Goal: Information Seeking & Learning: Learn about a topic

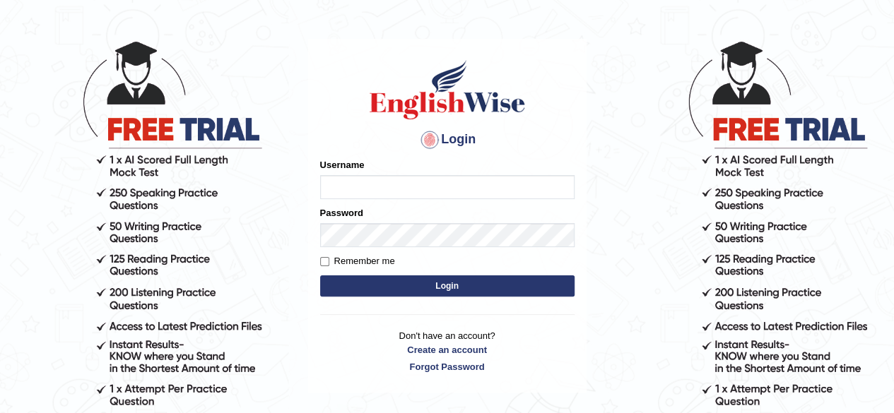
scroll to position [49, 0]
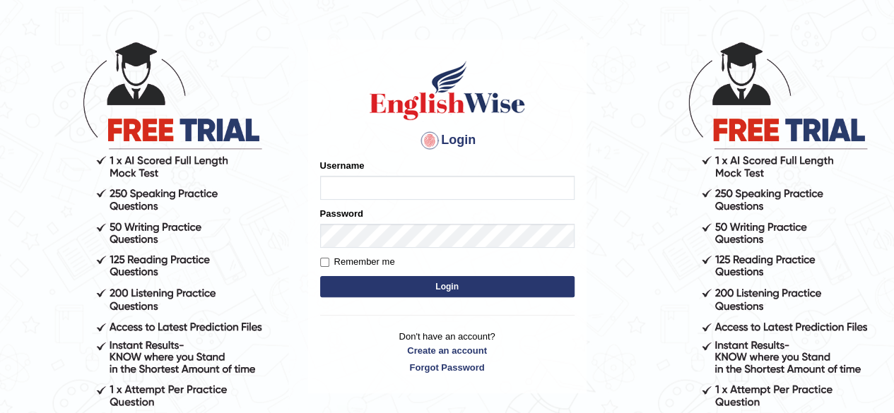
type input "Shamim"
click at [531, 283] on button "Login" at bounding box center [447, 286] width 254 height 21
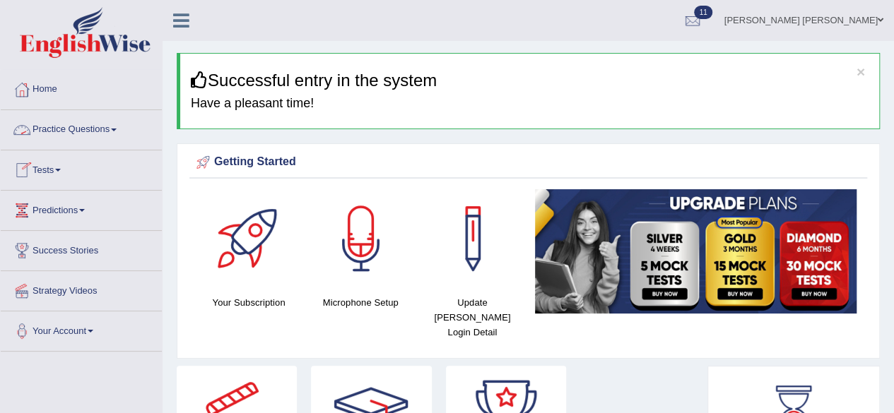
click at [119, 127] on link "Practice Questions" at bounding box center [81, 127] width 161 height 35
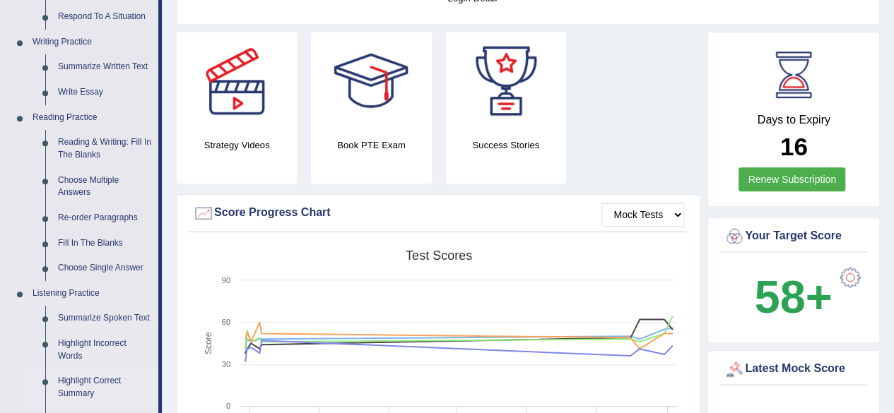
scroll to position [495, 0]
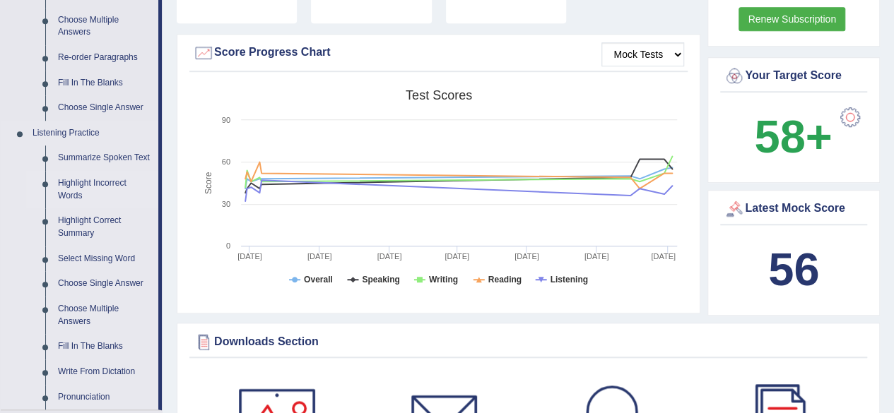
click at [83, 183] on link "Highlight Incorrect Words" at bounding box center [105, 189] width 107 height 37
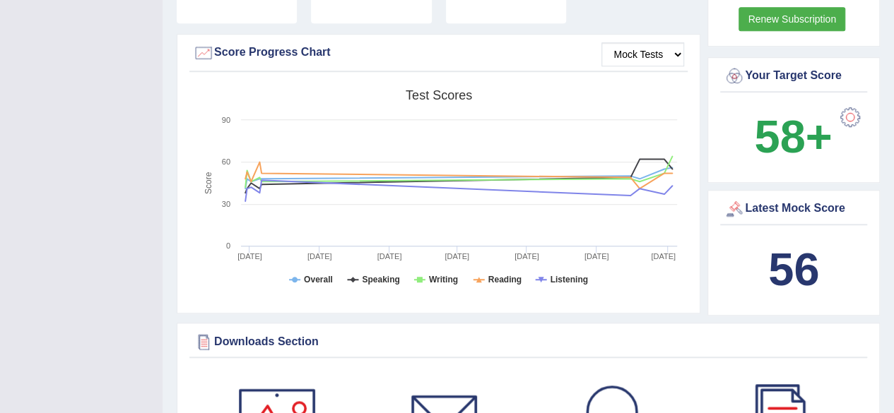
scroll to position [220, 0]
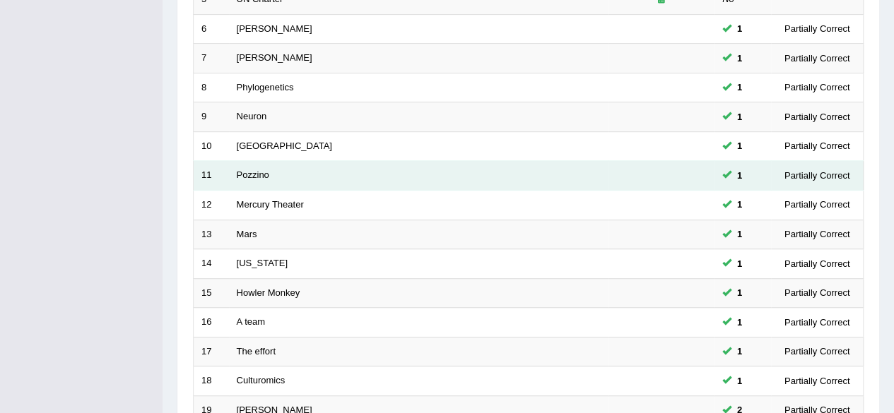
scroll to position [212, 0]
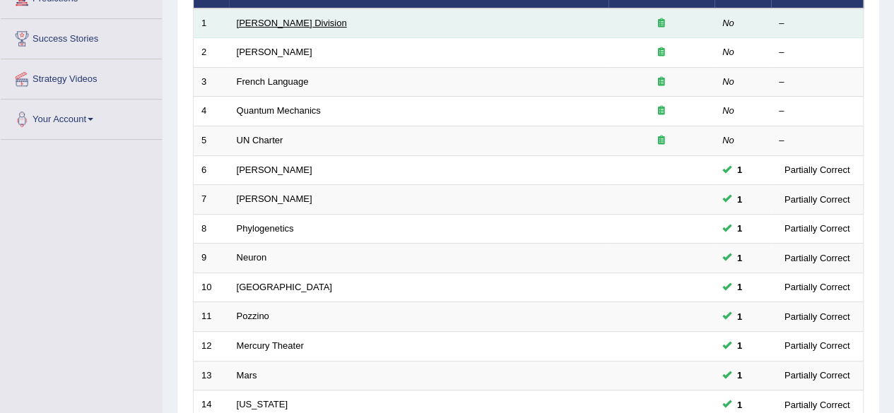
click at [276, 26] on link "Ward Division" at bounding box center [292, 23] width 110 height 11
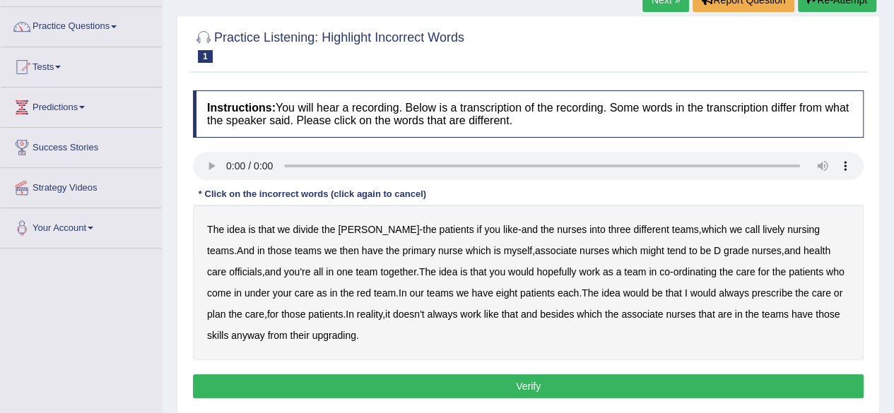
scroll to position [141, 0]
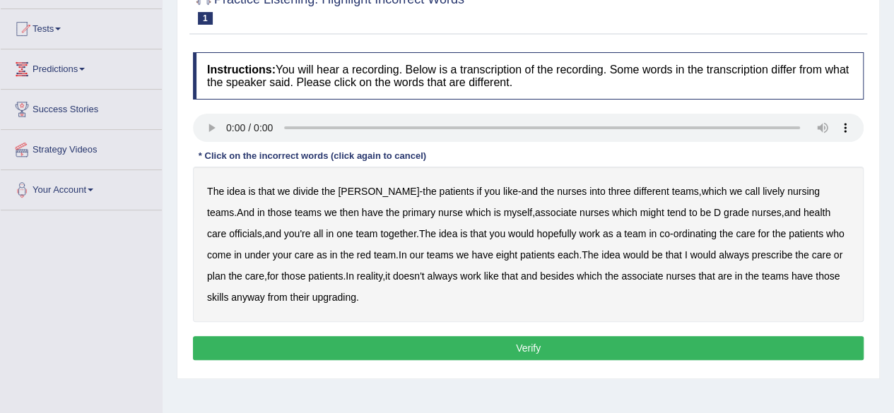
click at [261, 228] on b "officials" at bounding box center [245, 233] width 33 height 11
click at [312, 292] on b "upgrading" at bounding box center [334, 297] width 44 height 11
click at [501, 348] on button "Verify" at bounding box center [528, 348] width 671 height 24
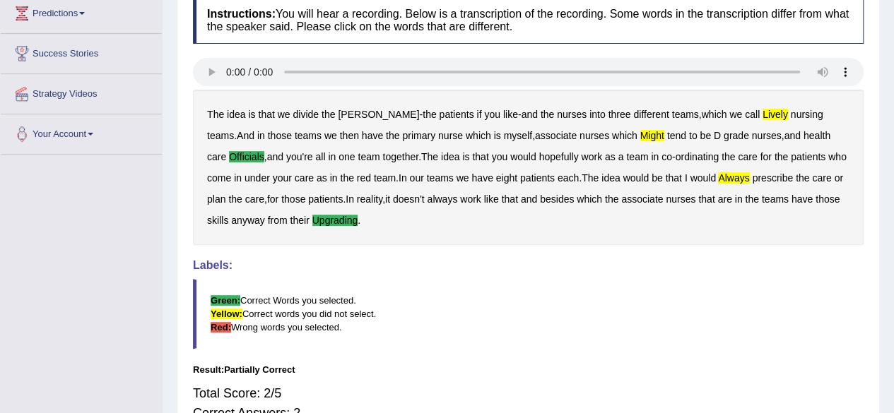
scroll to position [71, 0]
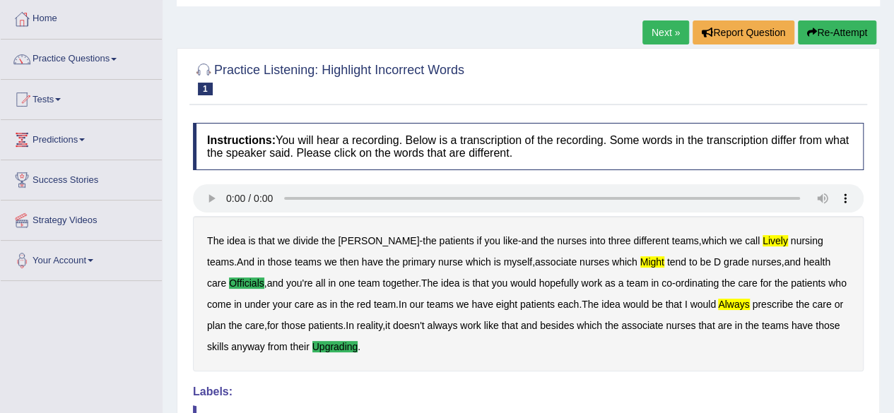
click at [661, 23] on link "Next »" at bounding box center [665, 32] width 47 height 24
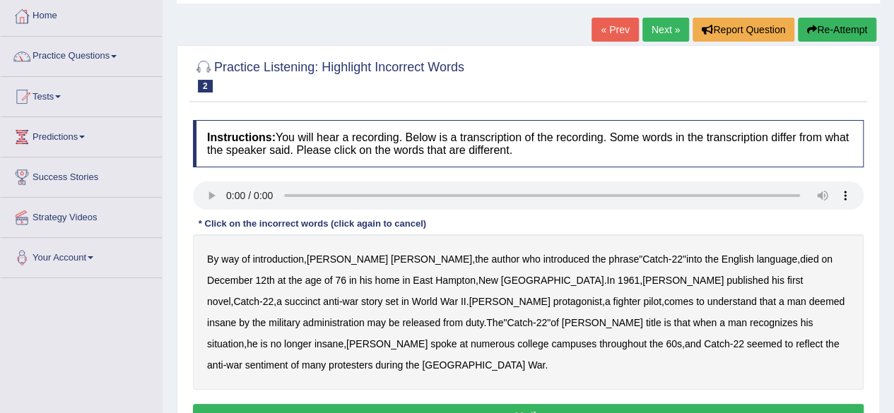
scroll to position [141, 0]
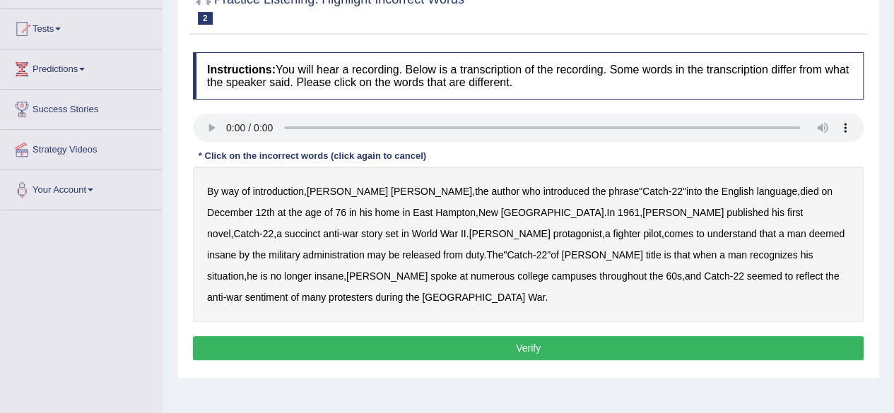
click at [321, 228] on b "succinct" at bounding box center [303, 233] width 36 height 11
click at [364, 249] on b "administration" at bounding box center [332, 254] width 61 height 11
click at [244, 271] on b "situation" at bounding box center [225, 276] width 37 height 11
click at [796, 277] on b "reflect" at bounding box center [809, 276] width 27 height 11
click at [573, 336] on button "Verify" at bounding box center [528, 348] width 671 height 24
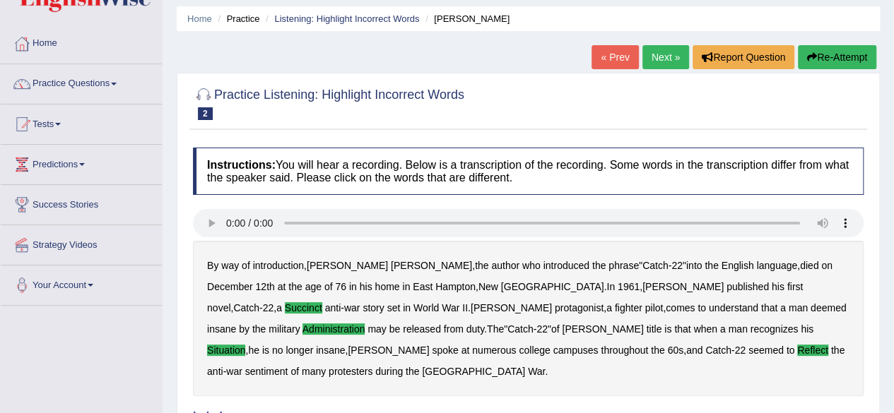
scroll to position [0, 0]
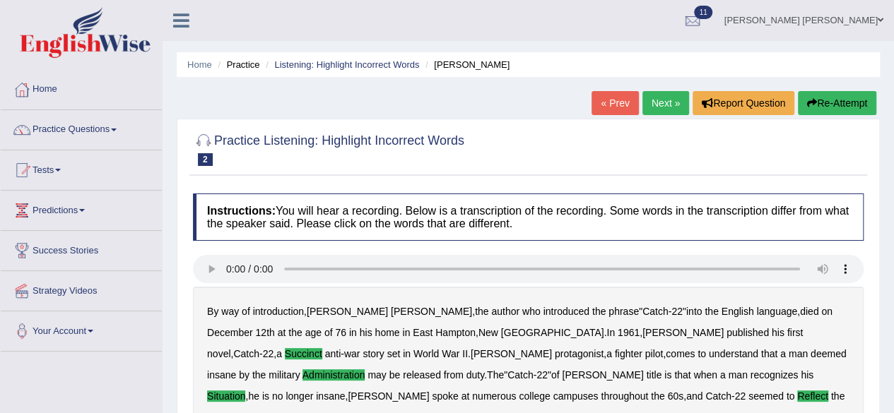
click at [653, 100] on link "Next »" at bounding box center [665, 103] width 47 height 24
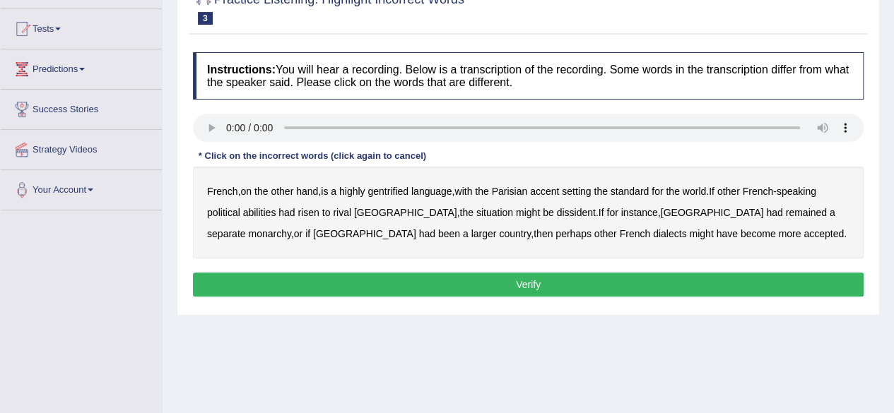
drag, startPoint x: 401, startPoint y: 189, endPoint x: 433, endPoint y: 187, distance: 31.8
click at [404, 187] on b "gentrified" at bounding box center [387, 191] width 41 height 11
drag, startPoint x: 264, startPoint y: 208, endPoint x: 276, endPoint y: 213, distance: 12.1
click at [269, 211] on b "abilities" at bounding box center [259, 212] width 33 height 11
drag, startPoint x: 258, startPoint y: 209, endPoint x: 279, endPoint y: 211, distance: 21.3
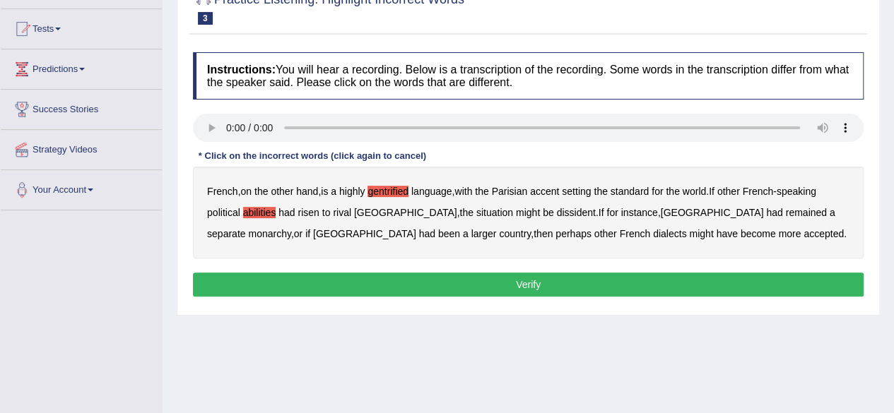
click at [263, 211] on b "abilities" at bounding box center [259, 212] width 33 height 11
click at [273, 213] on b "abilities" at bounding box center [259, 212] width 33 height 11
click at [556, 216] on b "dissident" at bounding box center [575, 212] width 39 height 11
click at [290, 228] on b "monarchy" at bounding box center [269, 233] width 42 height 11
click at [537, 281] on button "Verify" at bounding box center [528, 285] width 671 height 24
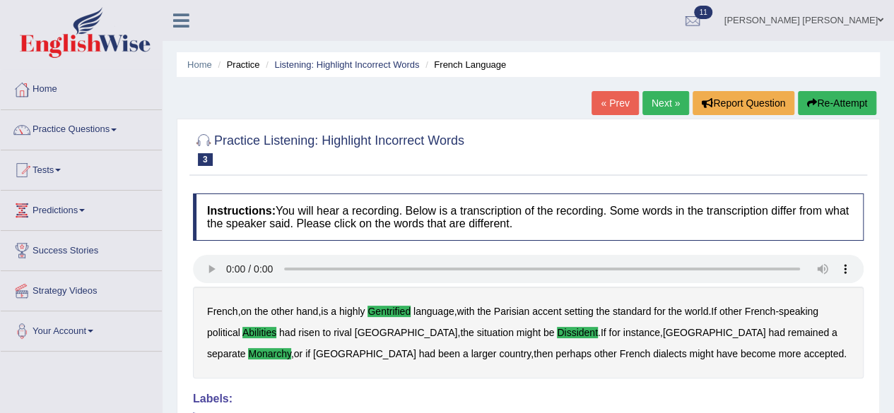
click at [664, 98] on link "Next »" at bounding box center [665, 103] width 47 height 24
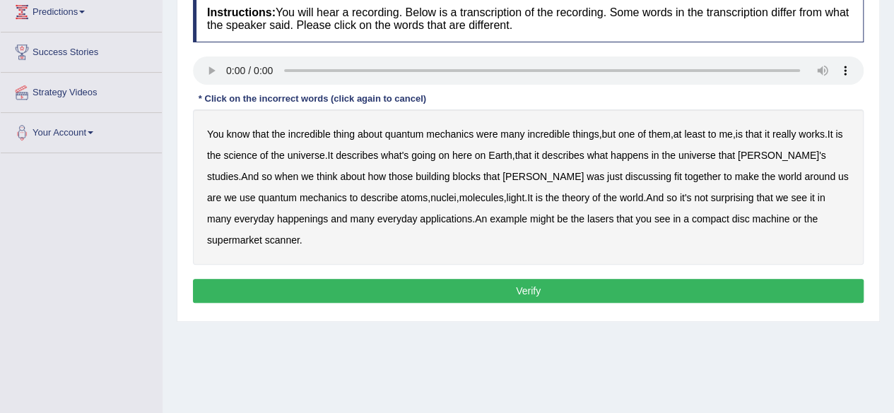
scroll to position [212, 0]
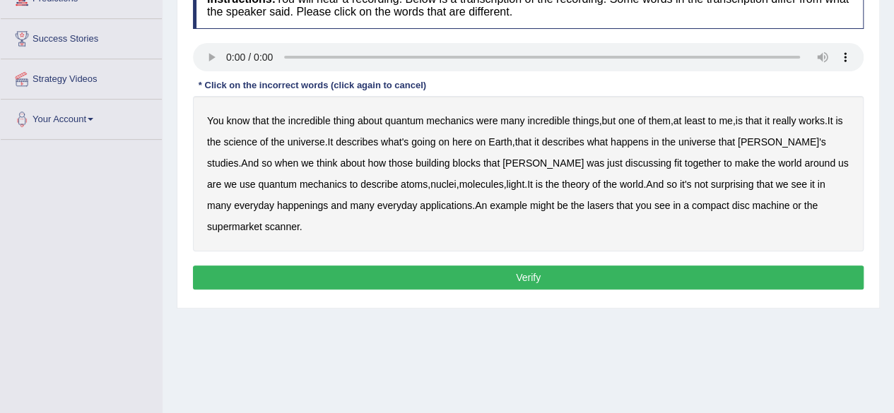
click at [257, 141] on b "science" at bounding box center [239, 141] width 33 height 11
click at [625, 160] on b "discussing" at bounding box center [648, 163] width 46 height 11
click at [277, 204] on b "happenings" at bounding box center [302, 205] width 51 height 11
click at [752, 201] on b "machine" at bounding box center [770, 205] width 37 height 11
click at [689, 266] on button "Verify" at bounding box center [528, 278] width 671 height 24
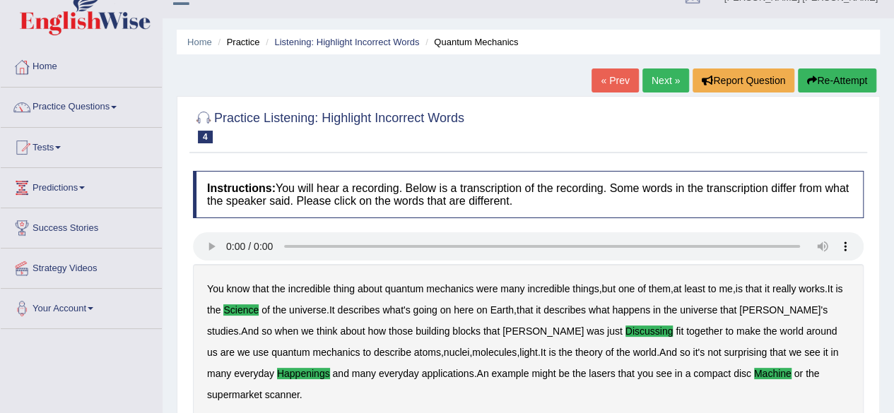
scroll to position [0, 0]
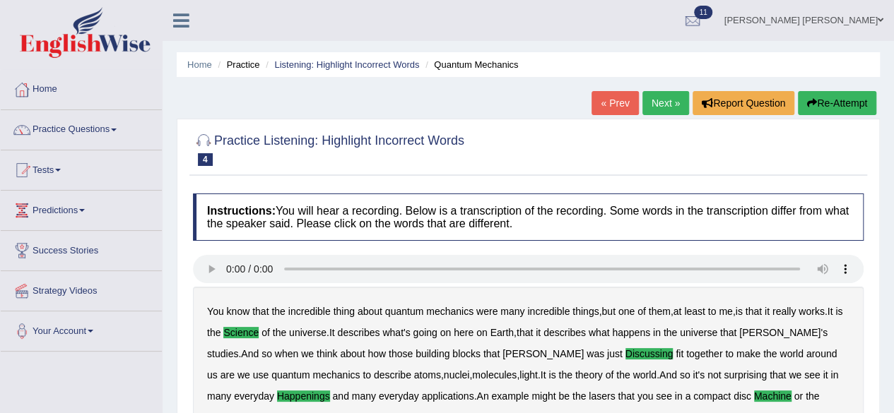
click at [663, 95] on link "Next »" at bounding box center [665, 103] width 47 height 24
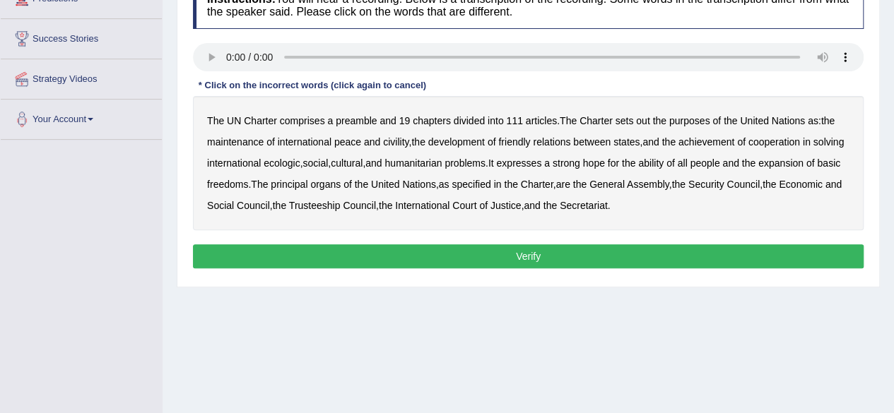
click at [390, 138] on b "civility" at bounding box center [395, 141] width 25 height 11
click at [300, 161] on b "ecologic" at bounding box center [282, 163] width 36 height 11
click at [664, 162] on b "ability" at bounding box center [650, 163] width 25 height 11
click at [620, 257] on button "Verify" at bounding box center [528, 257] width 671 height 24
